Goal: Find specific page/section: Find specific page/section

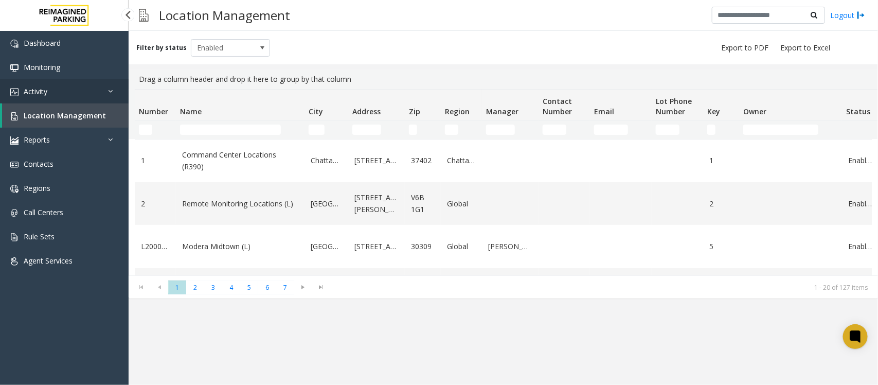
click at [58, 91] on link "Activity" at bounding box center [64, 91] width 129 height 24
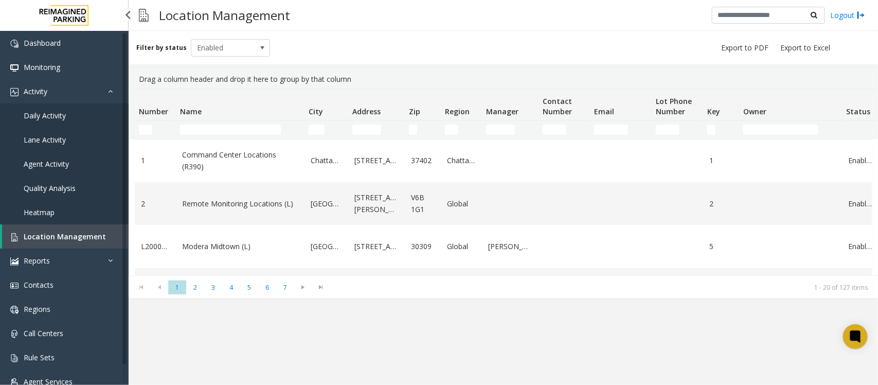
click at [58, 121] on link "Daily Activity" at bounding box center [64, 115] width 129 height 24
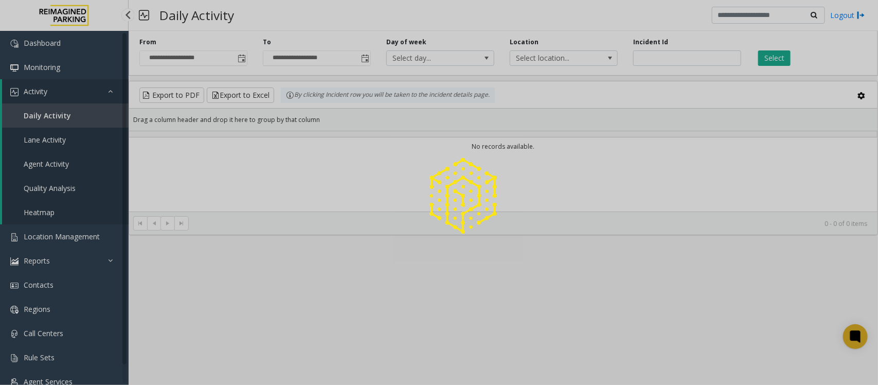
click at [61, 117] on div at bounding box center [439, 192] width 878 height 385
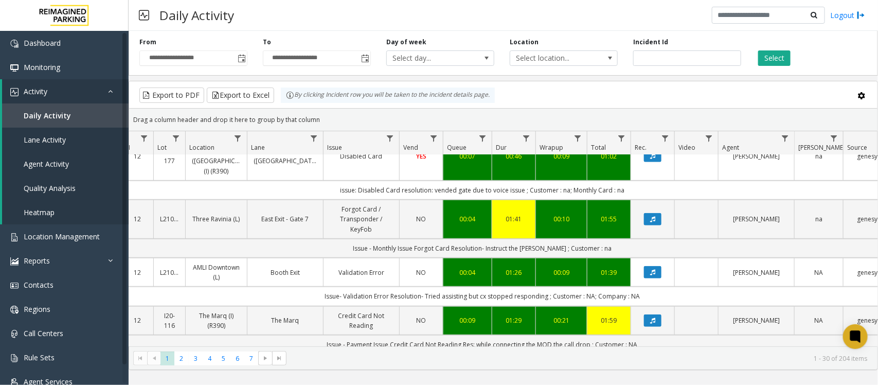
scroll to position [386, 127]
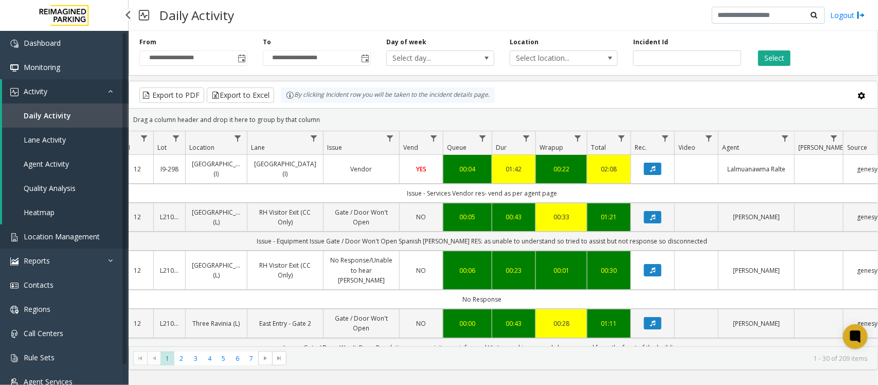
click at [55, 235] on span "Location Management" at bounding box center [62, 236] width 76 height 10
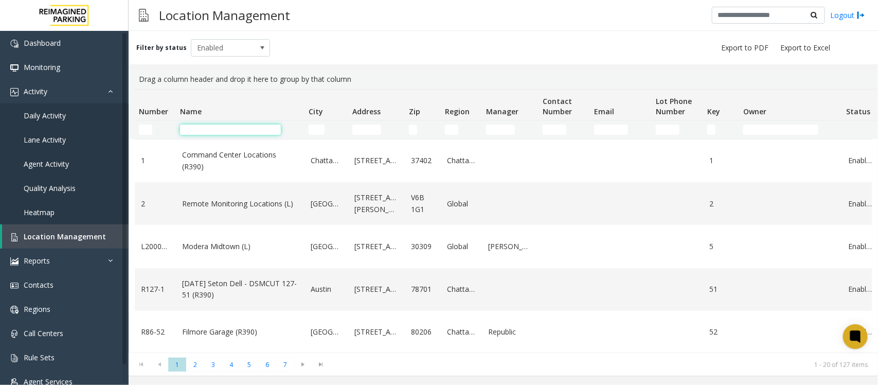
click at [217, 129] on input "Name Filter" at bounding box center [230, 129] width 101 height 10
click at [247, 133] on input "Name Filter" at bounding box center [230, 129] width 101 height 10
click at [248, 129] on input "Name Filter" at bounding box center [230, 129] width 101 height 10
click at [202, 124] on input "Name Filter" at bounding box center [230, 129] width 101 height 10
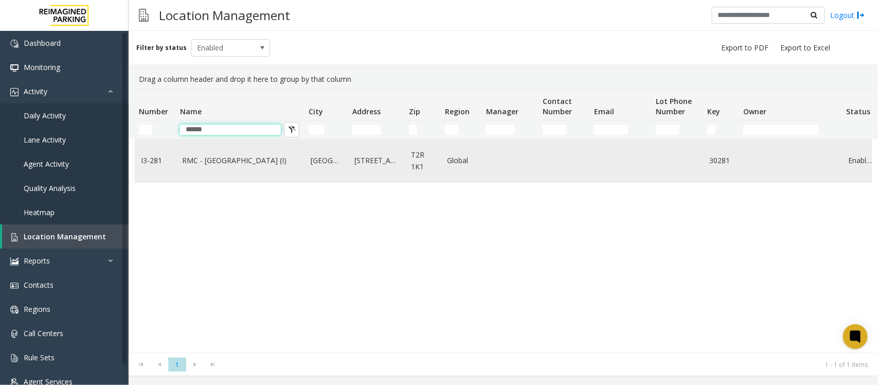
type input "*****"
click at [199, 165] on link "RMC - Mount Royal Village (I)" at bounding box center [240, 160] width 116 height 11
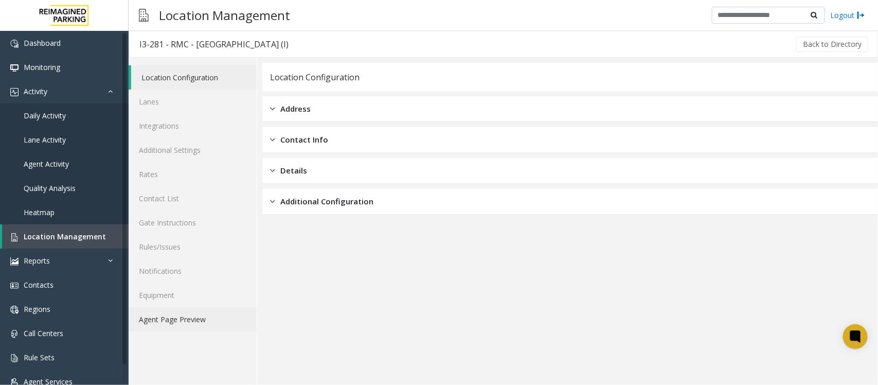
click at [187, 319] on link "Agent Page Preview" at bounding box center [193, 319] width 128 height 24
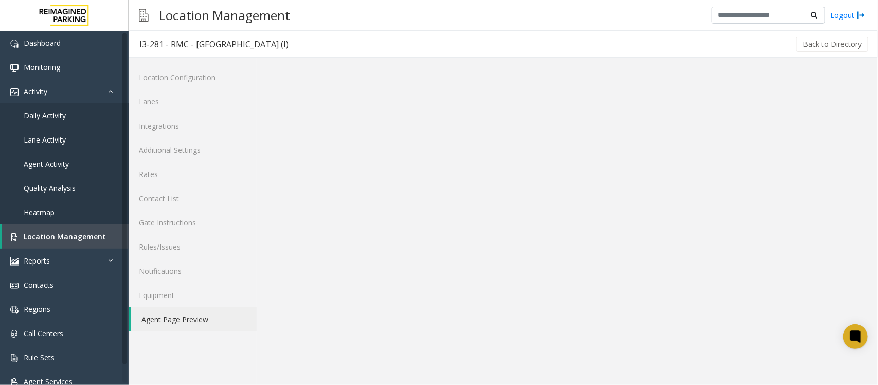
click at [187, 319] on link "Agent Page Preview" at bounding box center [193, 319] width 125 height 24
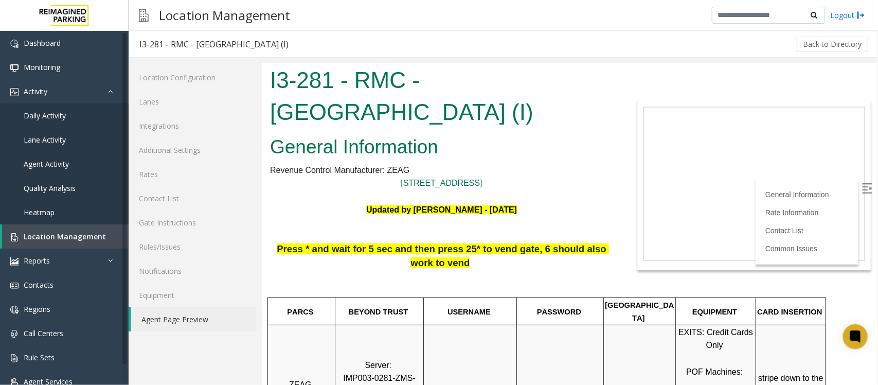
click at [862, 188] on img at bounding box center [867, 188] width 10 height 10
click at [32, 119] on span "Daily Activity" at bounding box center [45, 116] width 42 height 10
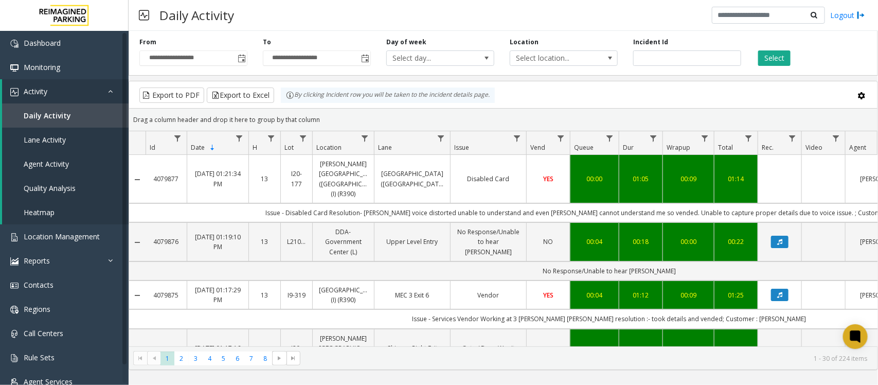
click at [240, 55] on span "Toggle popup" at bounding box center [242, 59] width 8 height 8
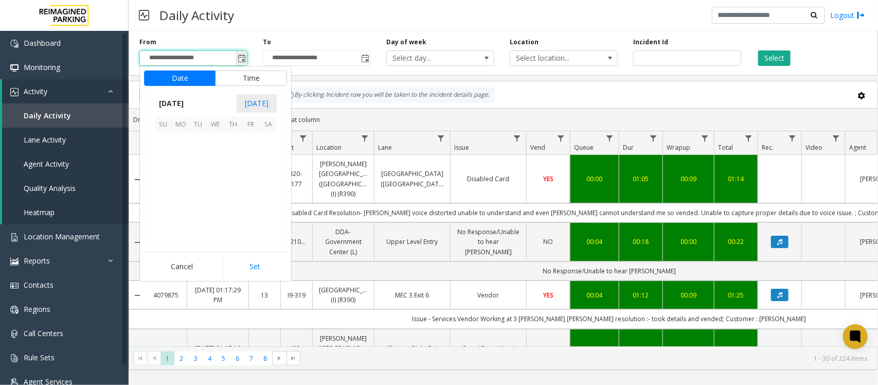
scroll to position [184515, 0]
click at [321, 23] on div "Daily Activity Logout" at bounding box center [503, 15] width 749 height 31
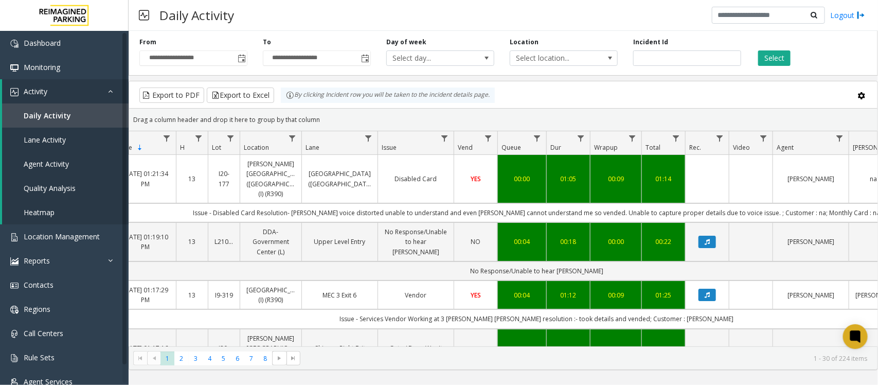
scroll to position [0, 74]
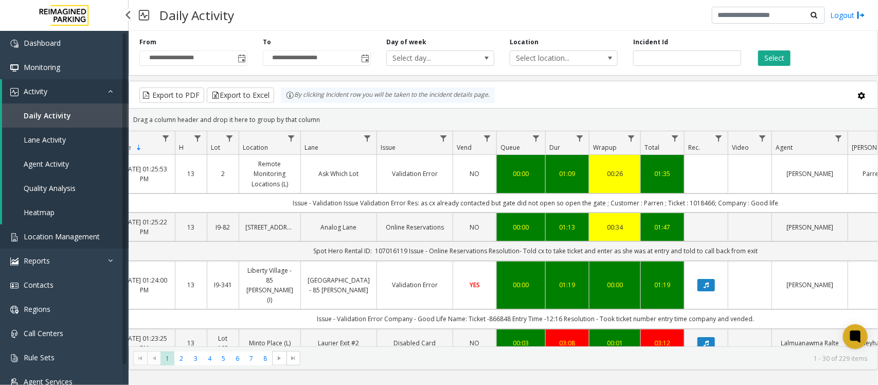
click at [68, 235] on span "Location Management" at bounding box center [62, 236] width 76 height 10
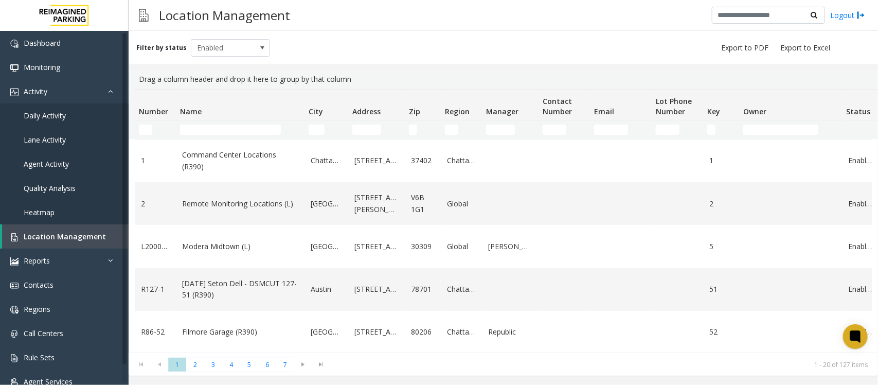
click at [201, 123] on td "Name Filter" at bounding box center [240, 129] width 129 height 19
click at [204, 133] on input "Name Filter" at bounding box center [230, 129] width 101 height 10
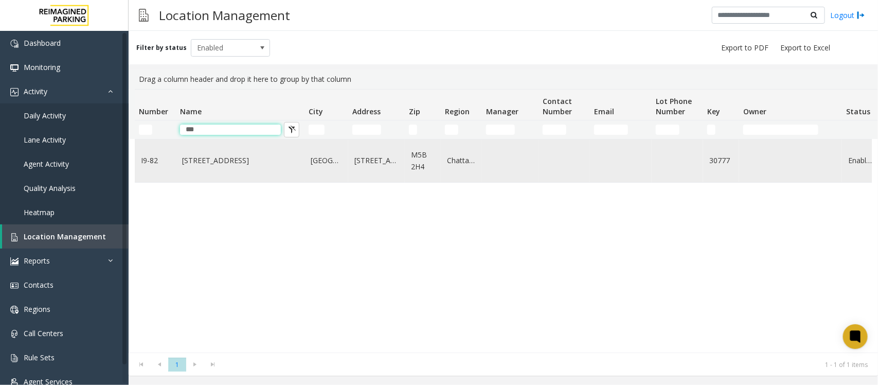
type input "***"
click at [219, 163] on link "777 Bay St. (I)" at bounding box center [240, 160] width 116 height 11
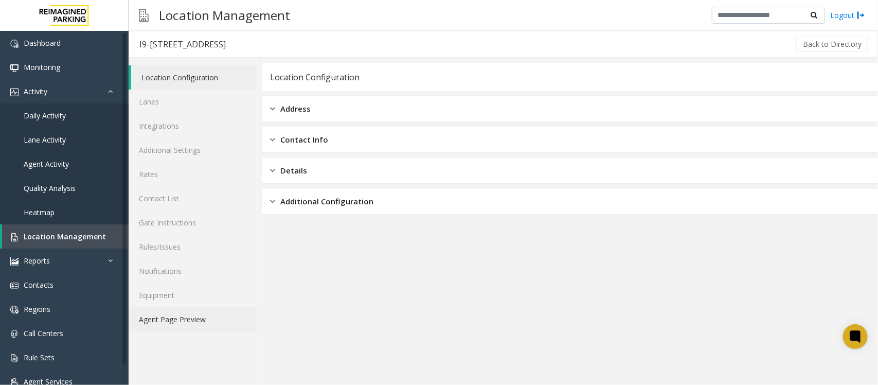
click at [216, 318] on link "Agent Page Preview" at bounding box center [193, 319] width 128 height 24
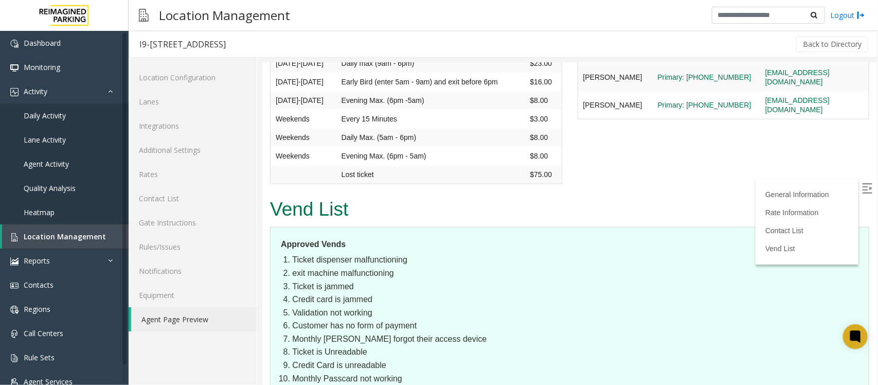
scroll to position [2250, 0]
click at [862, 186] on img at bounding box center [867, 188] width 10 height 10
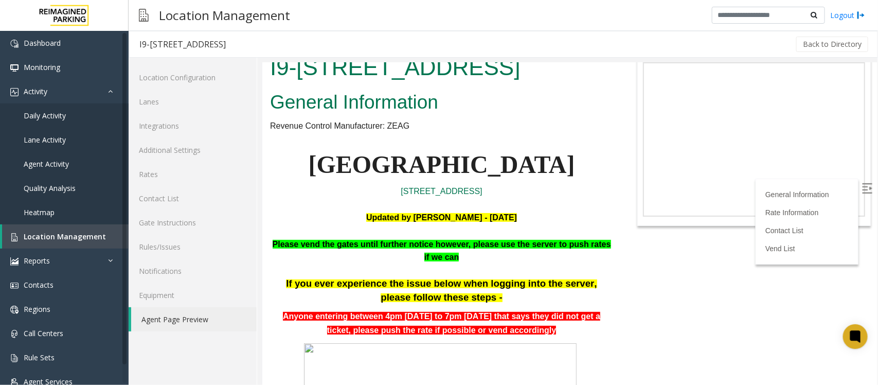
scroll to position [0, 0]
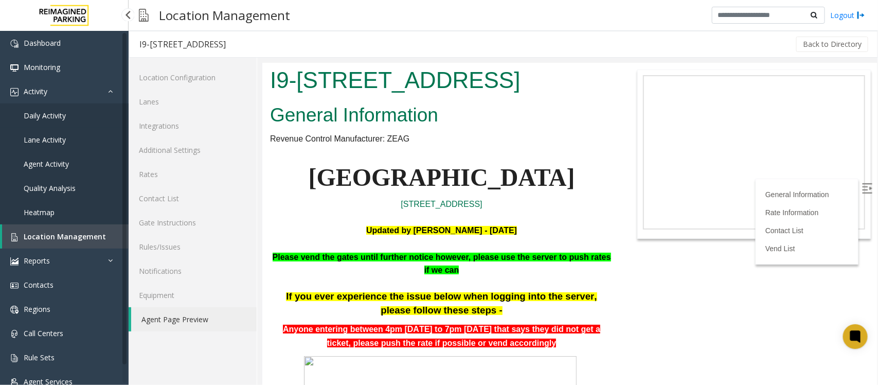
click at [47, 112] on span "Daily Activity" at bounding box center [45, 116] width 42 height 10
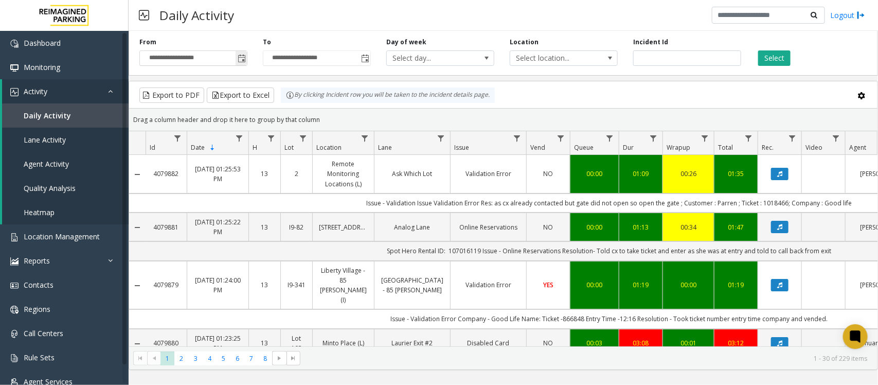
click at [241, 55] on span "Toggle popup" at bounding box center [242, 59] width 8 height 8
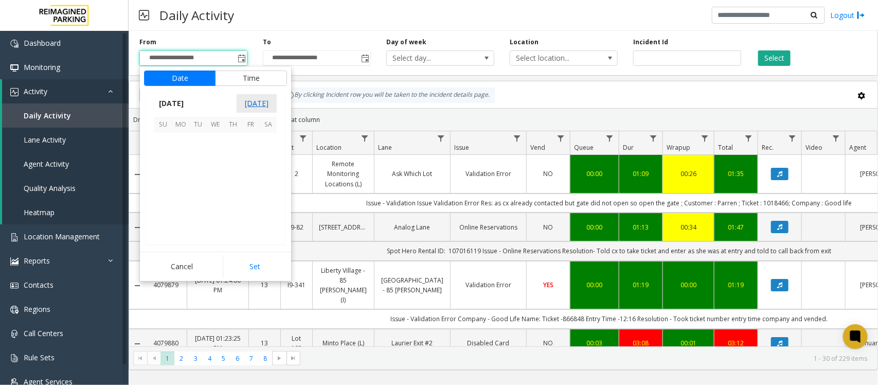
scroll to position [184515, 0]
click at [271, 16] on div "Daily Activity Logout" at bounding box center [503, 15] width 749 height 31
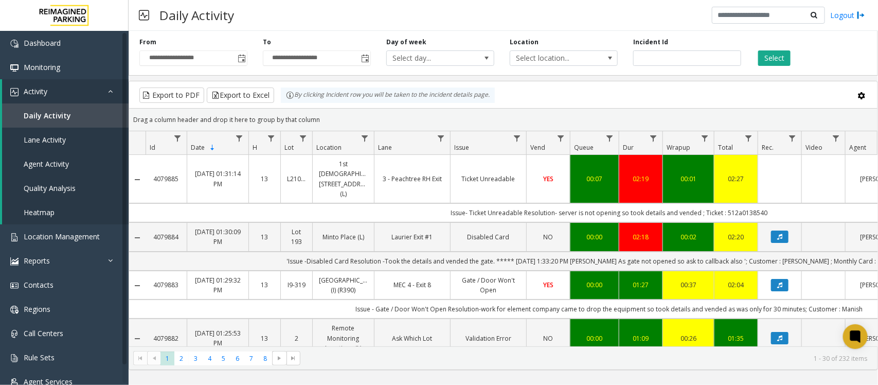
drag, startPoint x: 778, startPoint y: 205, endPoint x: 722, endPoint y: 203, distance: 56.1
click at [722, 203] on td "Issue- Ticket Unreadable Resolution- server is not opening so took details and …" at bounding box center [609, 212] width 927 height 19
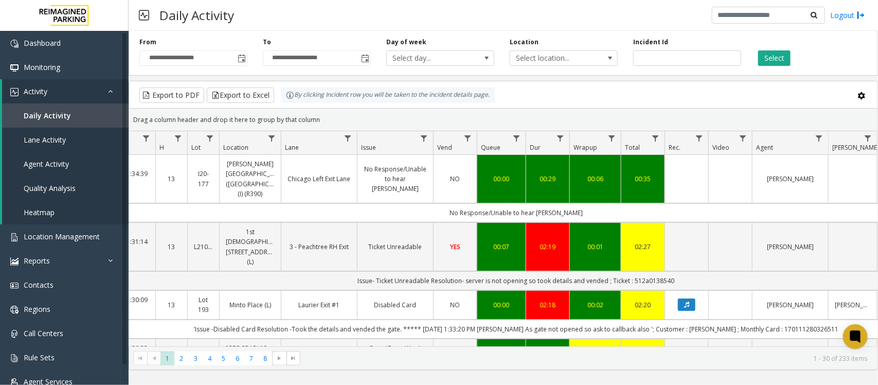
scroll to position [0, 112]
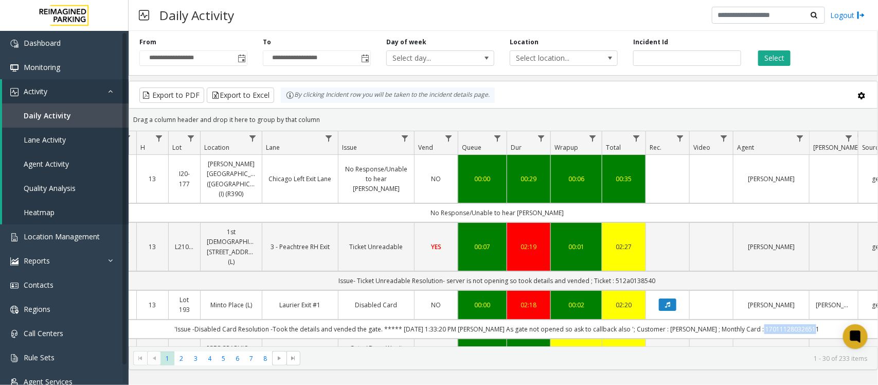
drag, startPoint x: 809, startPoint y: 311, endPoint x: 752, endPoint y: 315, distance: 56.7
click at [752, 319] on td "'Issue -Disabled Card Resolution -Took the details and vended the gate. ***** 9…" at bounding box center [496, 328] width 927 height 19
copy td "170111280326511"
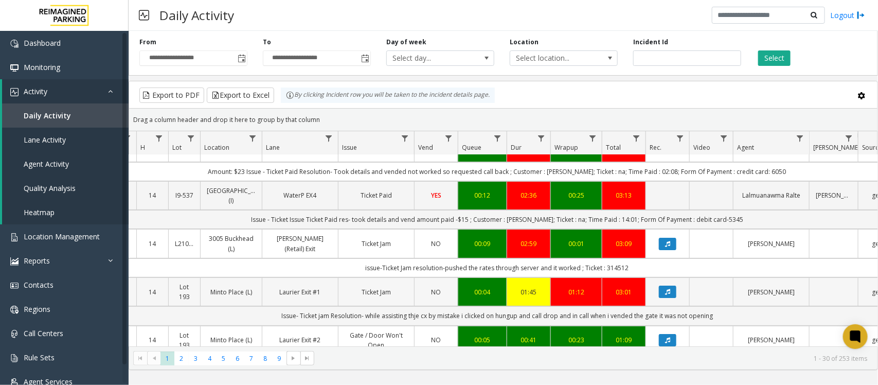
scroll to position [0, 112]
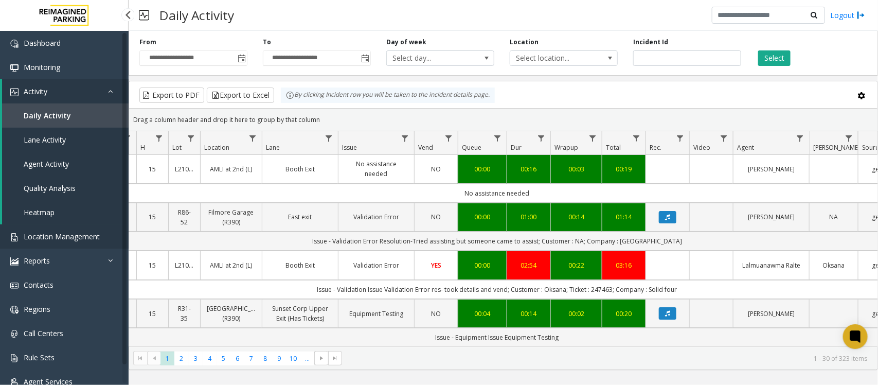
click at [57, 231] on span "Location Management" at bounding box center [62, 236] width 76 height 10
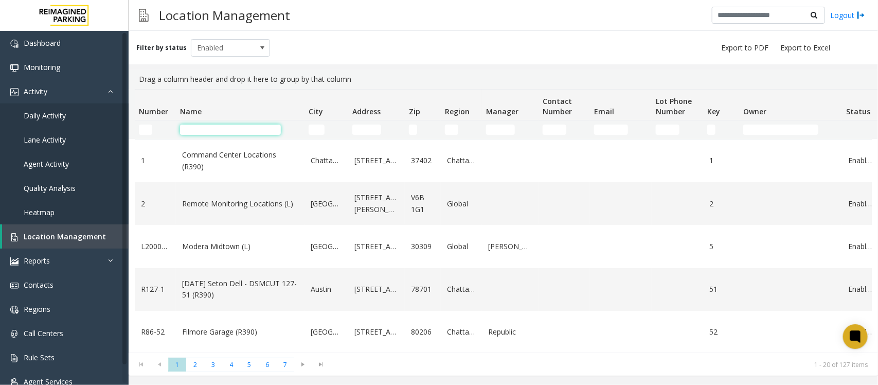
click at [266, 130] on input "Name Filter" at bounding box center [230, 129] width 101 height 10
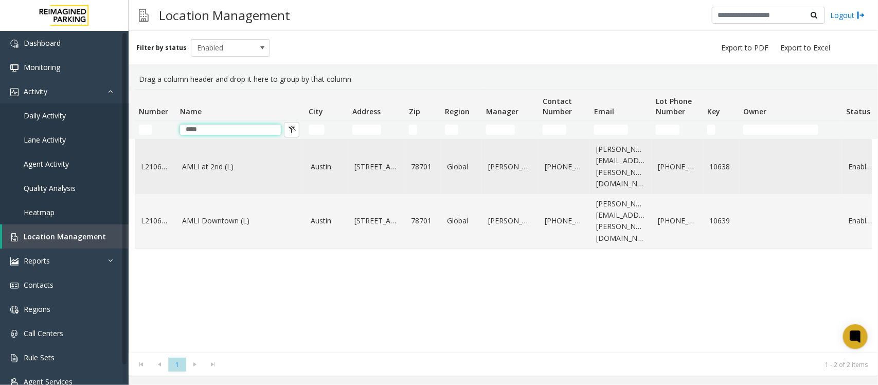
type input "****"
click at [243, 172] on td "AMLI at 2nd (L)" at bounding box center [240, 166] width 129 height 55
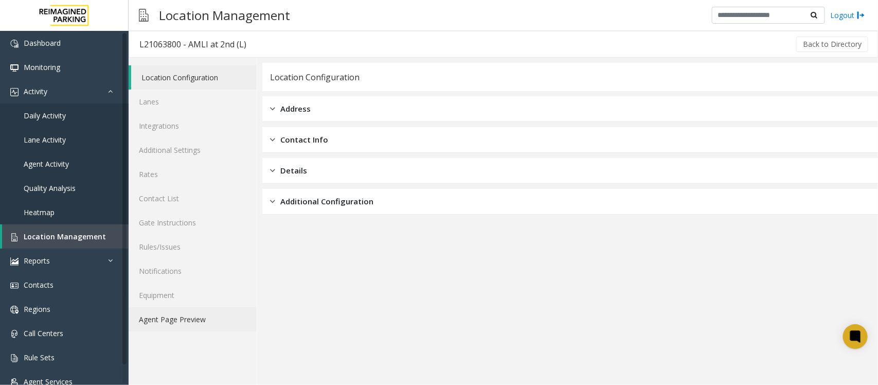
click at [180, 319] on link "Agent Page Preview" at bounding box center [193, 319] width 128 height 24
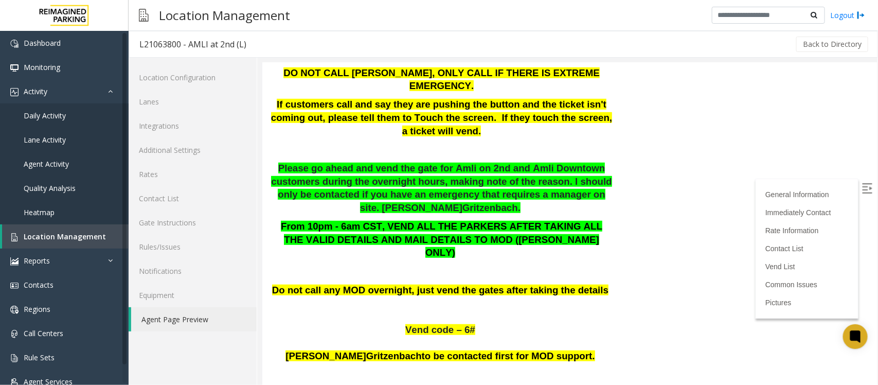
scroll to position [386, 0]
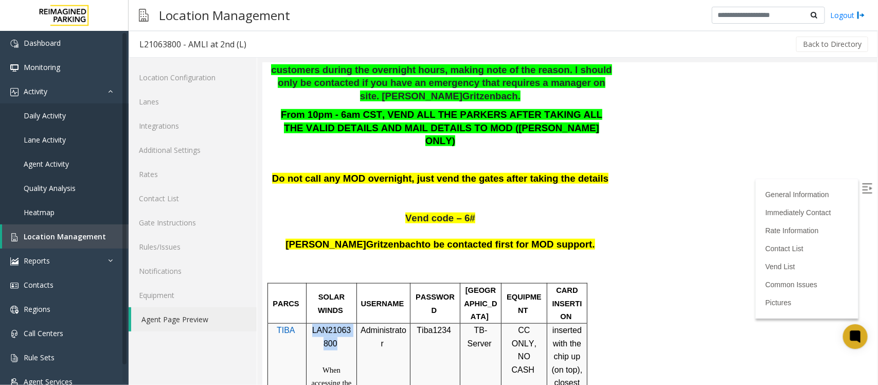
drag, startPoint x: 312, startPoint y: 282, endPoint x: 334, endPoint y: 290, distance: 23.9
click at [334, 323] on p "LAN21063800" at bounding box center [331, 336] width 43 height 26
copy span "LAN21063800"
click at [63, 117] on span "Daily Activity" at bounding box center [45, 116] width 42 height 10
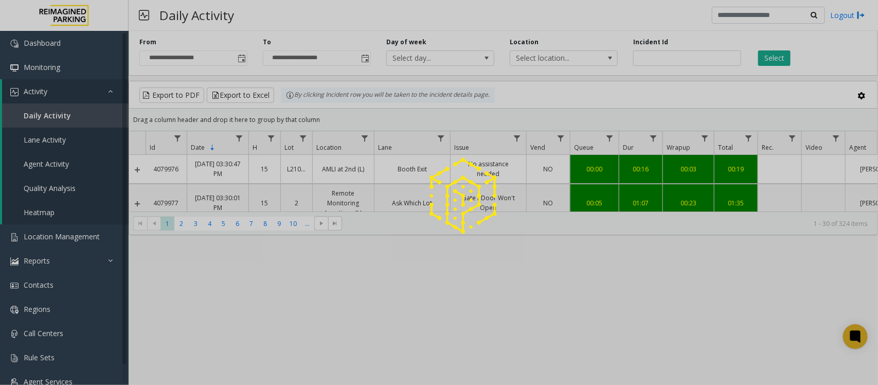
click at [242, 57] on span "Toggle popup" at bounding box center [242, 59] width 8 height 8
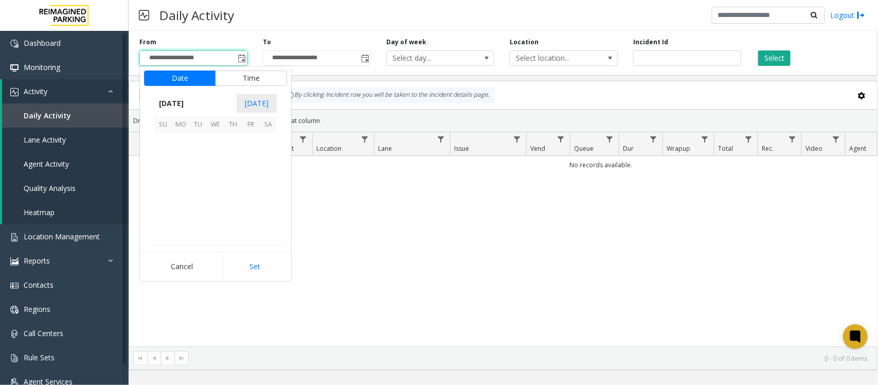
scroll to position [184515, 0]
click at [218, 174] on span "17" at bounding box center [215, 176] width 17 height 17
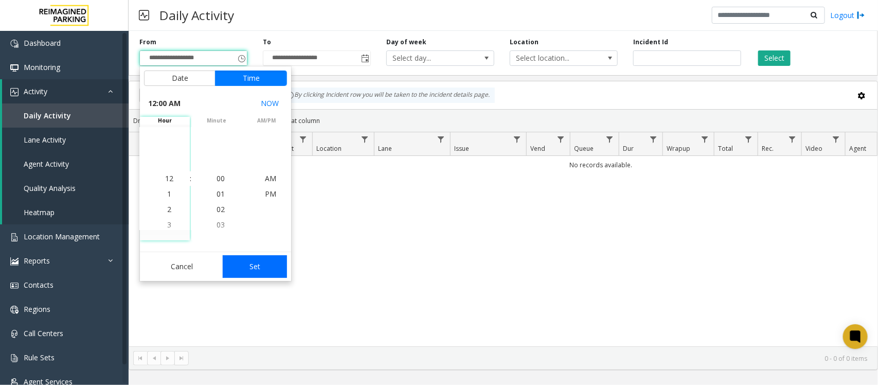
click at [250, 276] on button "Set" at bounding box center [255, 266] width 65 height 23
type input "**********"
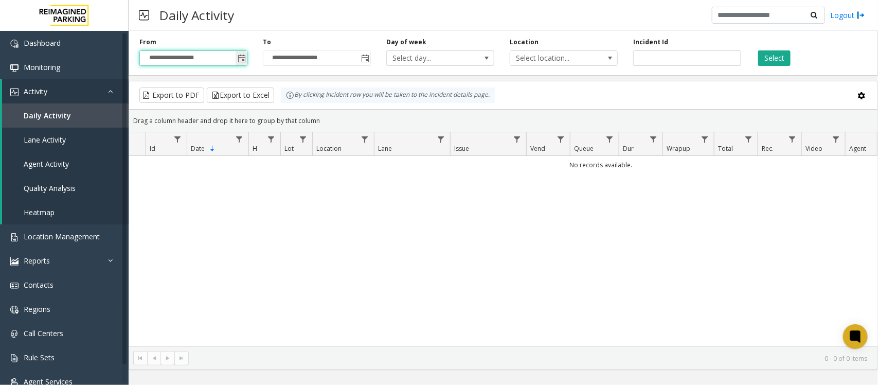
click at [240, 59] on span "Toggle popup" at bounding box center [242, 59] width 8 height 8
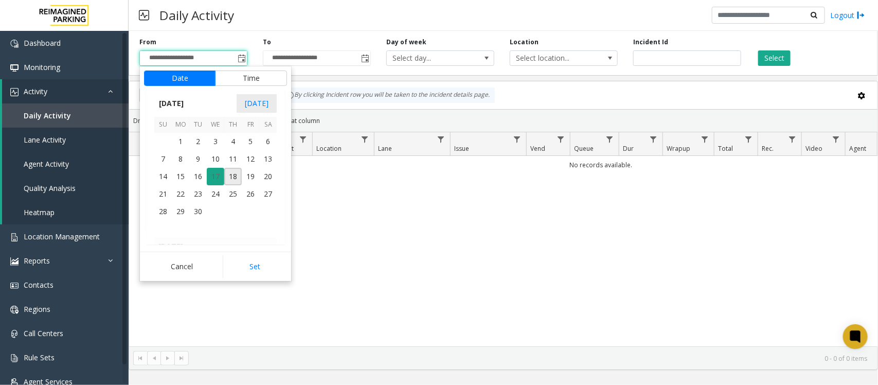
click at [214, 176] on span "17" at bounding box center [215, 176] width 17 height 17
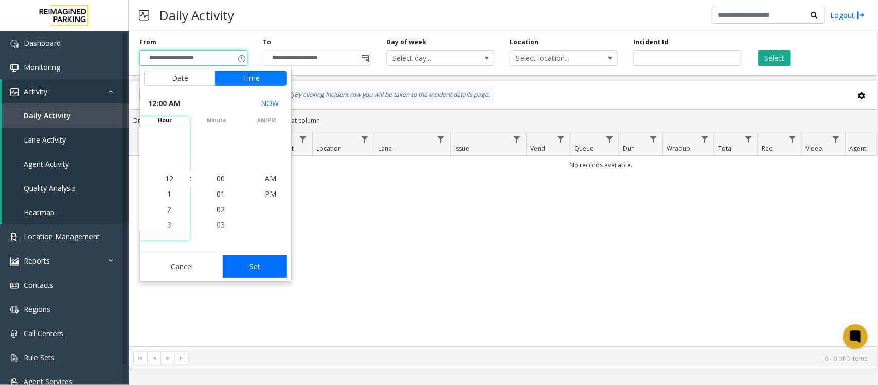
click at [259, 263] on button "Set" at bounding box center [255, 266] width 65 height 23
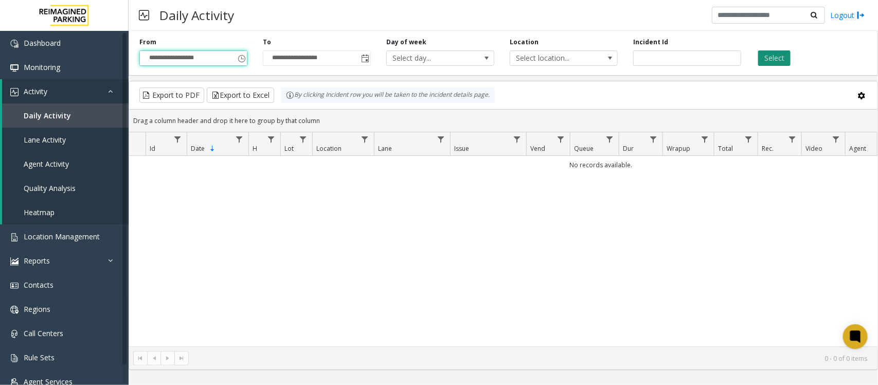
click at [765, 55] on button "Select" at bounding box center [774, 57] width 32 height 15
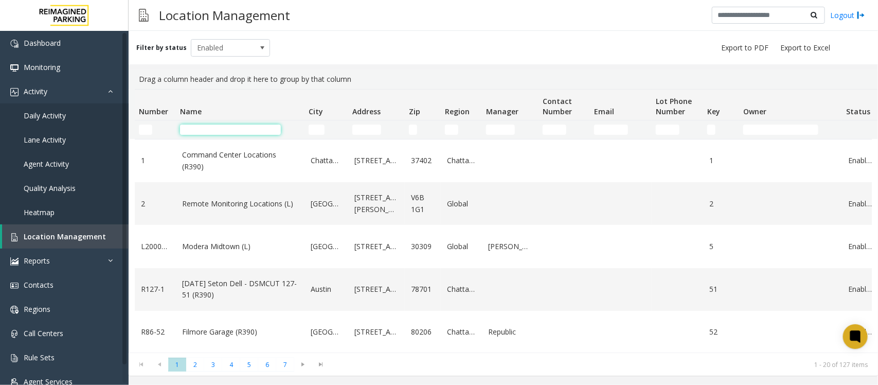
click at [212, 128] on input "Name Filter" at bounding box center [230, 129] width 101 height 10
click at [216, 126] on input "Name Filter" at bounding box center [230, 129] width 101 height 10
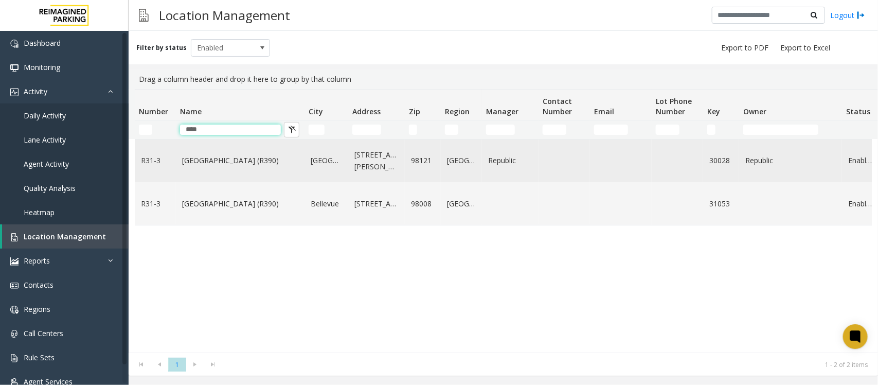
type input "****"
click at [222, 169] on td "[GEOGRAPHIC_DATA] (R390)" at bounding box center [240, 160] width 129 height 43
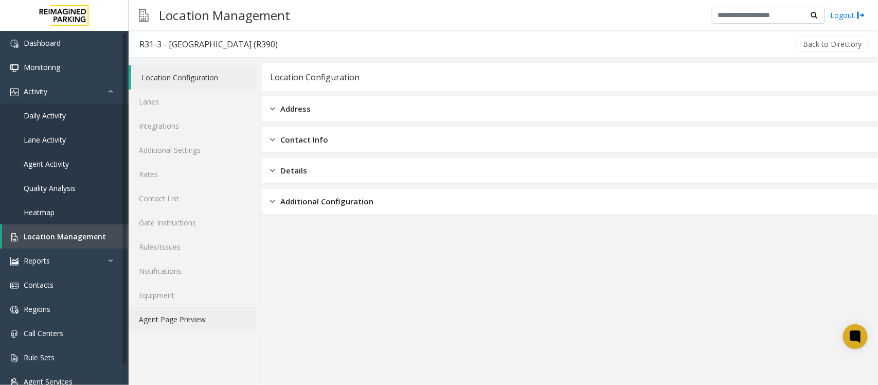
click at [164, 318] on link "Agent Page Preview" at bounding box center [193, 319] width 128 height 24
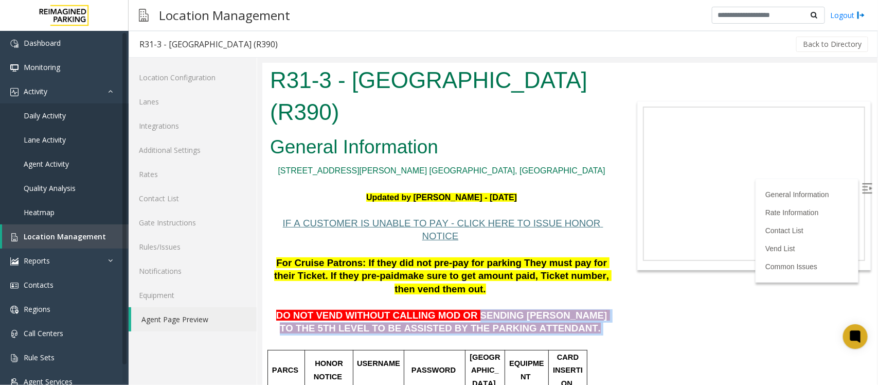
drag, startPoint x: 448, startPoint y: 289, endPoint x: 585, endPoint y: 301, distance: 137.4
click at [585, 301] on p "DO NOT VEND WITHOUT CALLING MOD OR SENDING [PERSON_NAME] TO THE 5TH LEVEL TO BE…" at bounding box center [441, 315] width 343 height 40
copy p "SENDING [PERSON_NAME] TO THE 5TH LEVEL TO BE ASSISTED BY THE PARKING ATTENDANT."
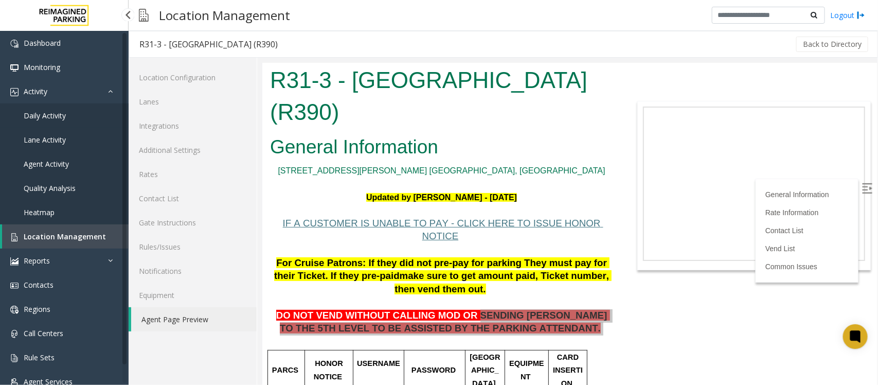
click at [84, 108] on link "Daily Activity" at bounding box center [64, 115] width 129 height 24
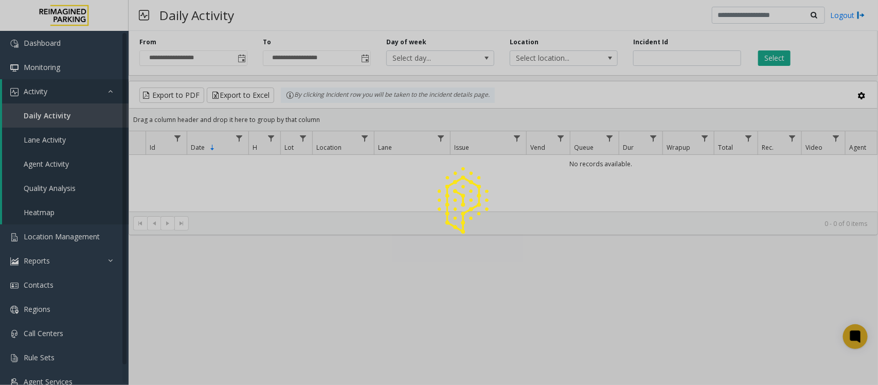
click at [241, 57] on div at bounding box center [439, 192] width 878 height 385
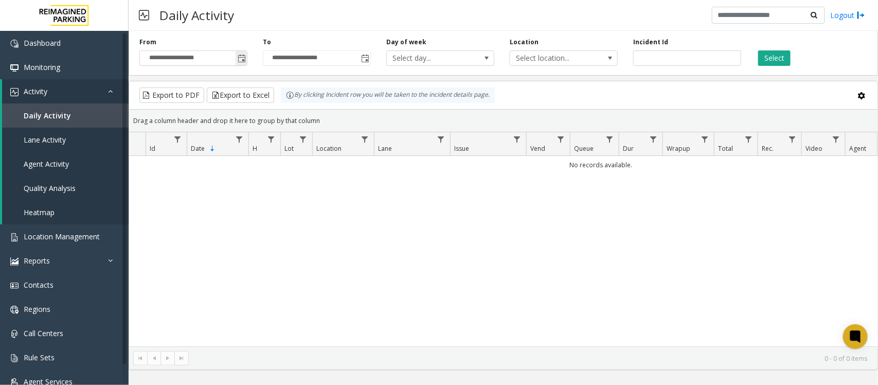
click at [241, 55] on span "Toggle popup" at bounding box center [242, 59] width 8 height 8
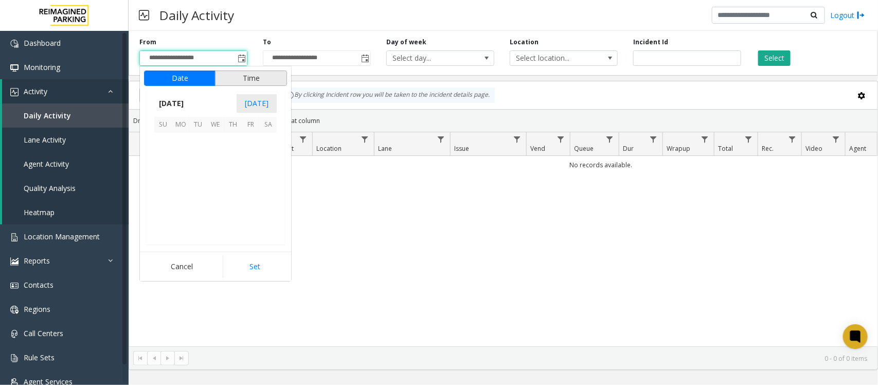
scroll to position [184515, 0]
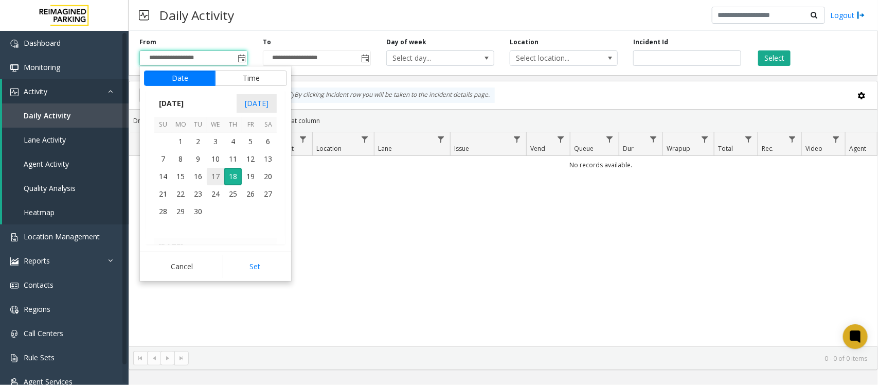
click at [213, 176] on span "17" at bounding box center [215, 176] width 17 height 17
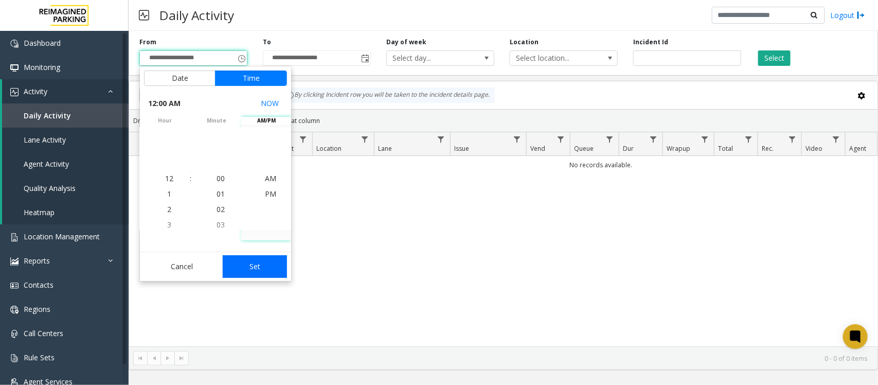
click at [256, 266] on button "Set" at bounding box center [255, 266] width 65 height 23
type input "**********"
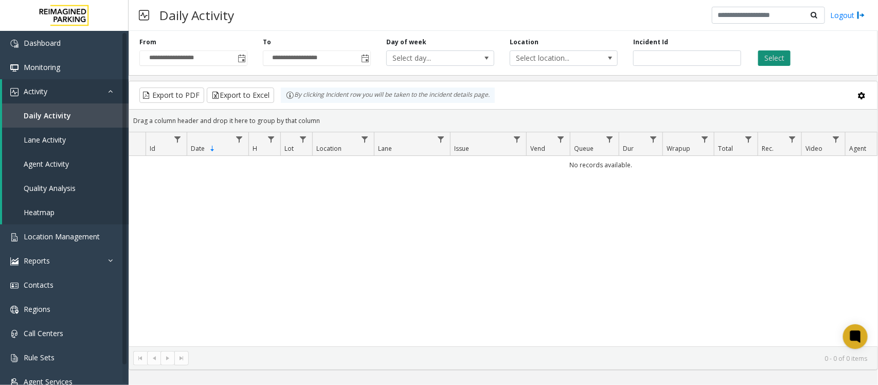
click at [773, 55] on button "Select" at bounding box center [774, 57] width 32 height 15
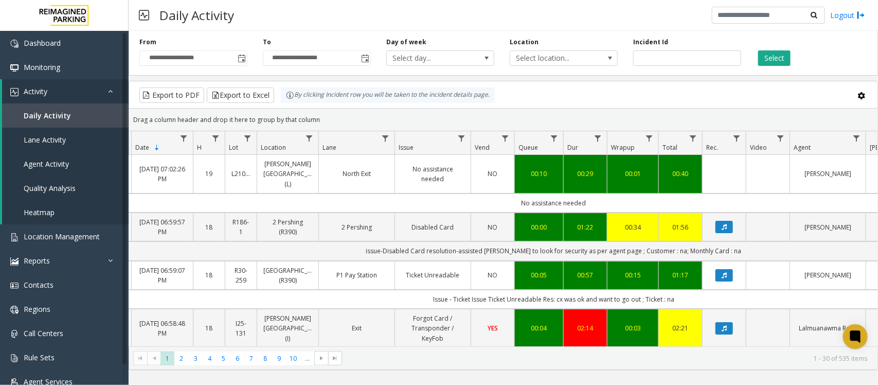
scroll to position [0, 58]
